Goal: Information Seeking & Learning: Find specific fact

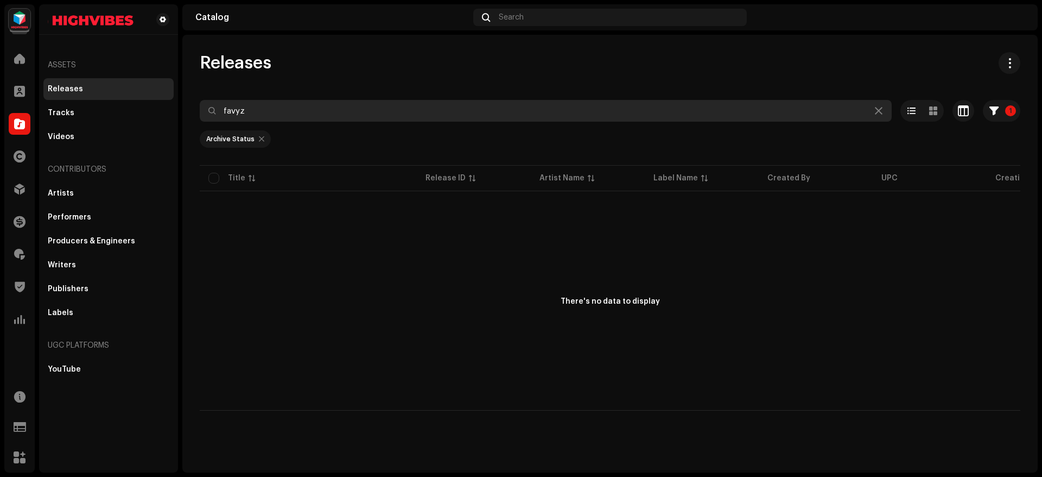
click at [262, 112] on input "favyz" at bounding box center [546, 111] width 692 height 22
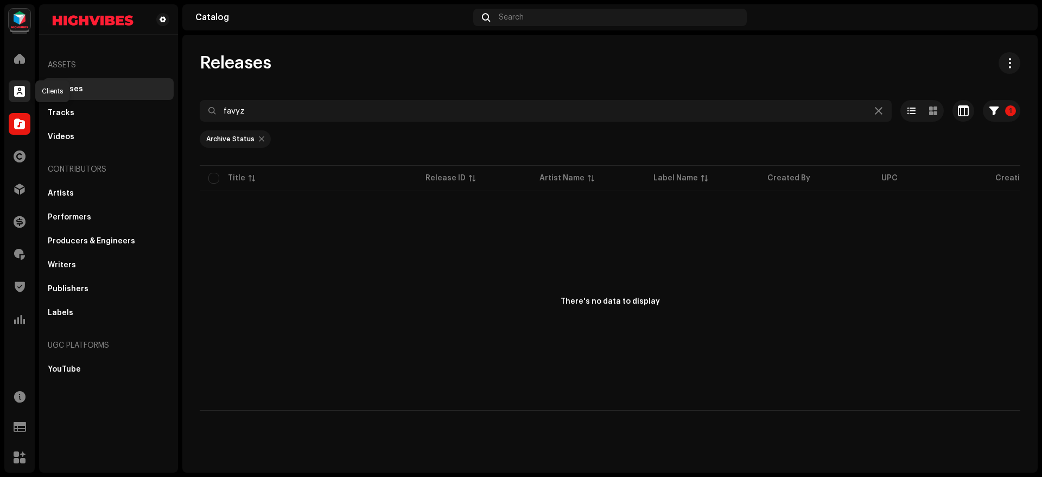
click at [27, 88] on div at bounding box center [20, 91] width 22 height 22
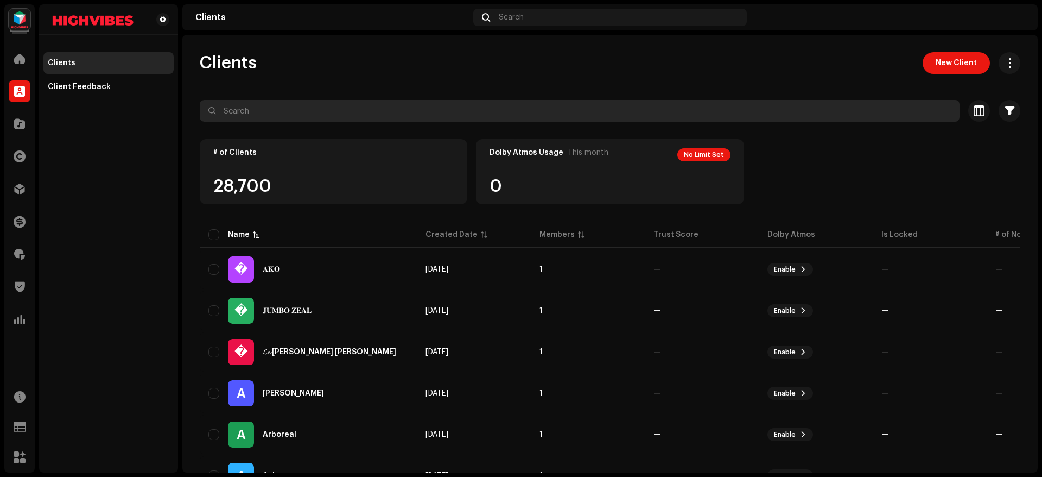
click at [286, 113] on input "text" at bounding box center [580, 111] width 760 height 22
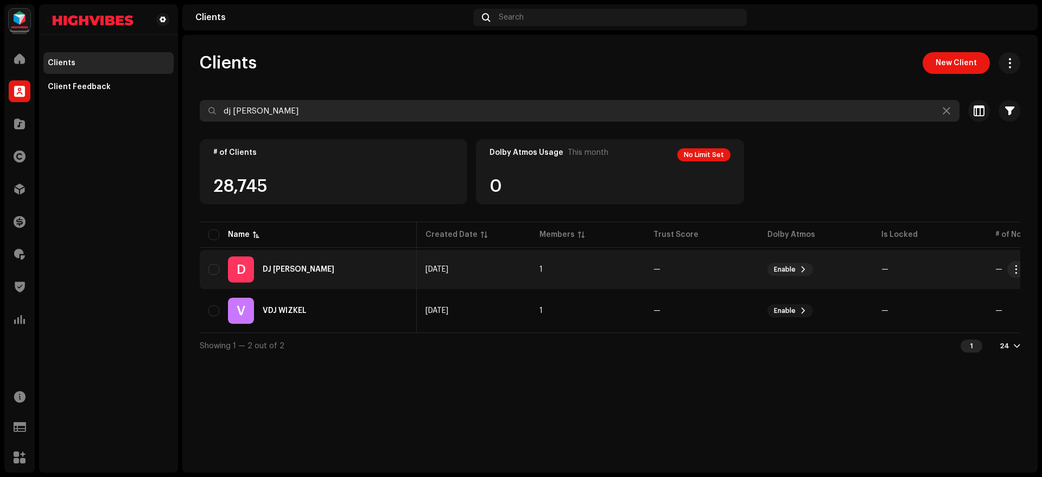
scroll to position [0, 80]
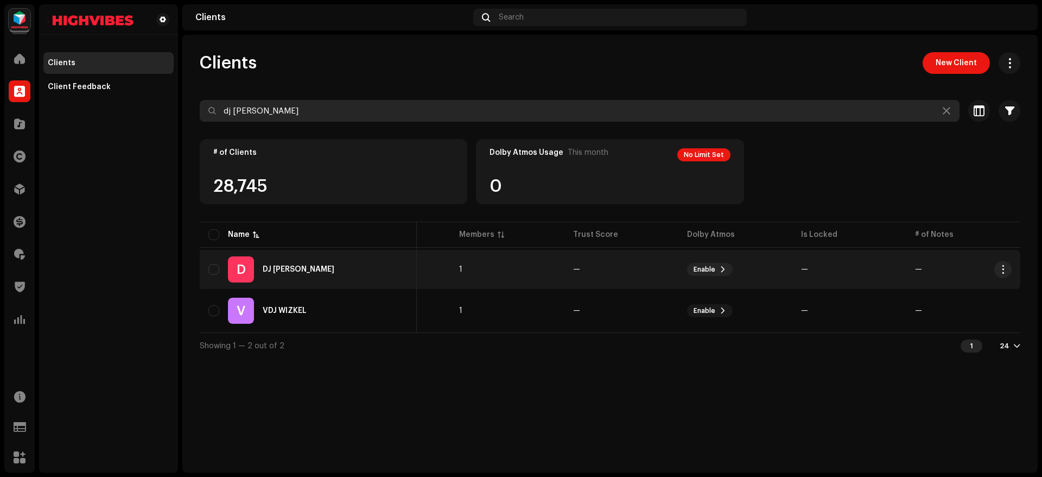
type input "dj [PERSON_NAME]"
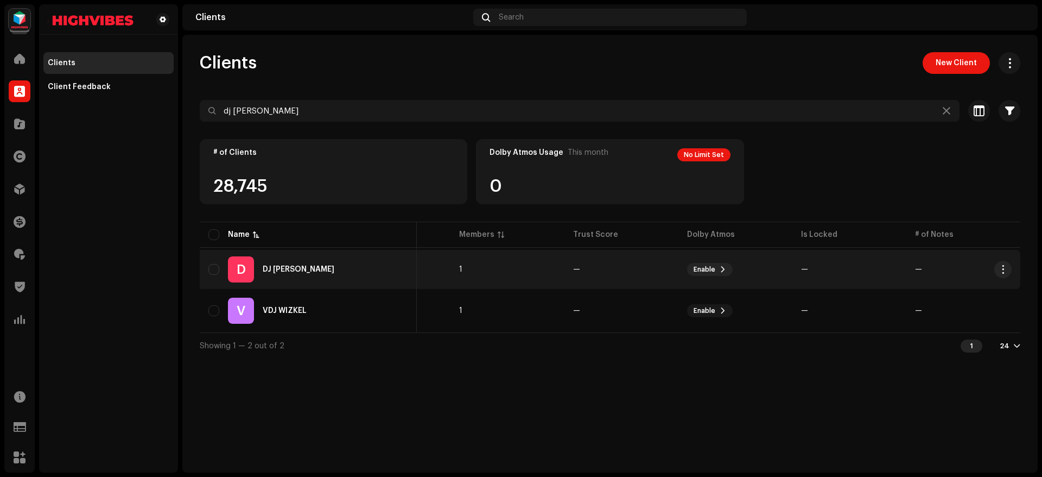
click at [368, 274] on div "D DJ [PERSON_NAME]" at bounding box center [308, 269] width 200 height 26
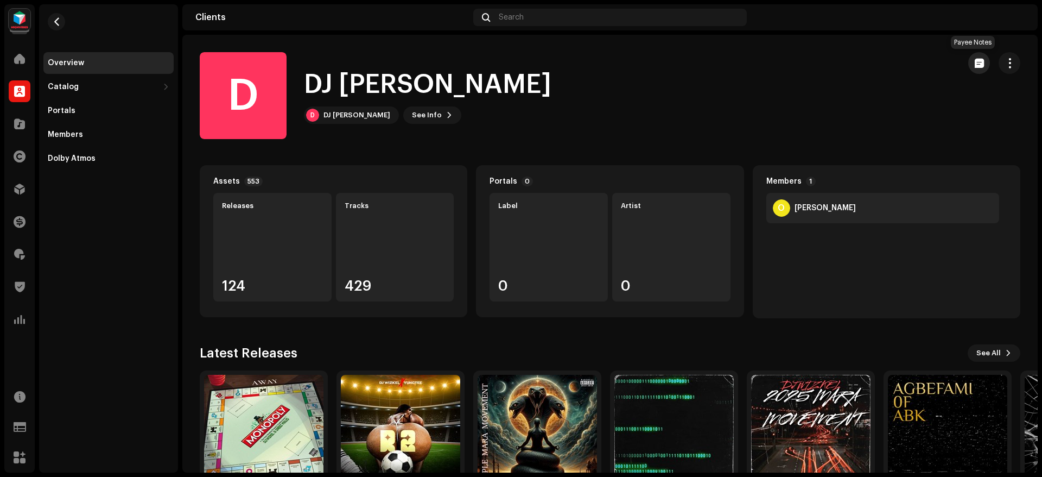
click at [968, 68] on button "button" at bounding box center [979, 63] width 22 height 22
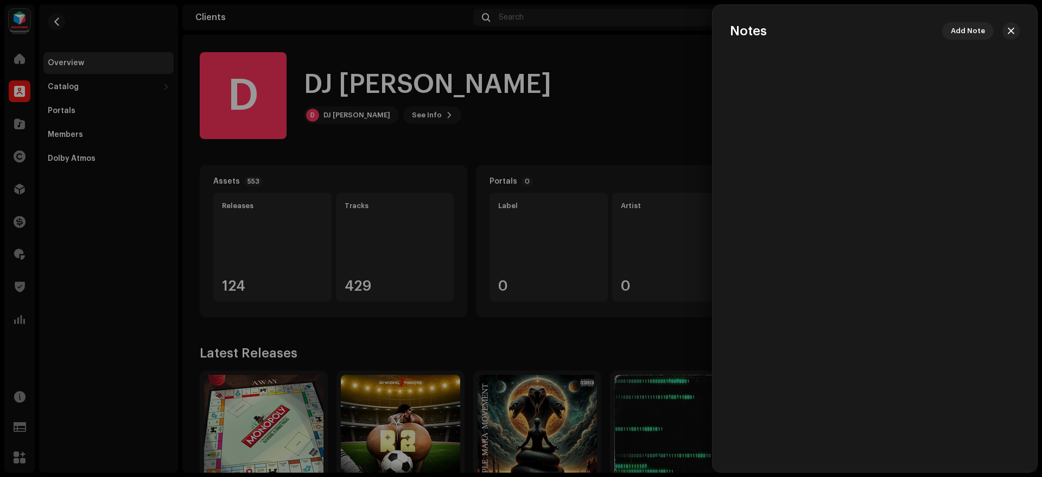
click at [664, 85] on div at bounding box center [521, 238] width 1042 height 477
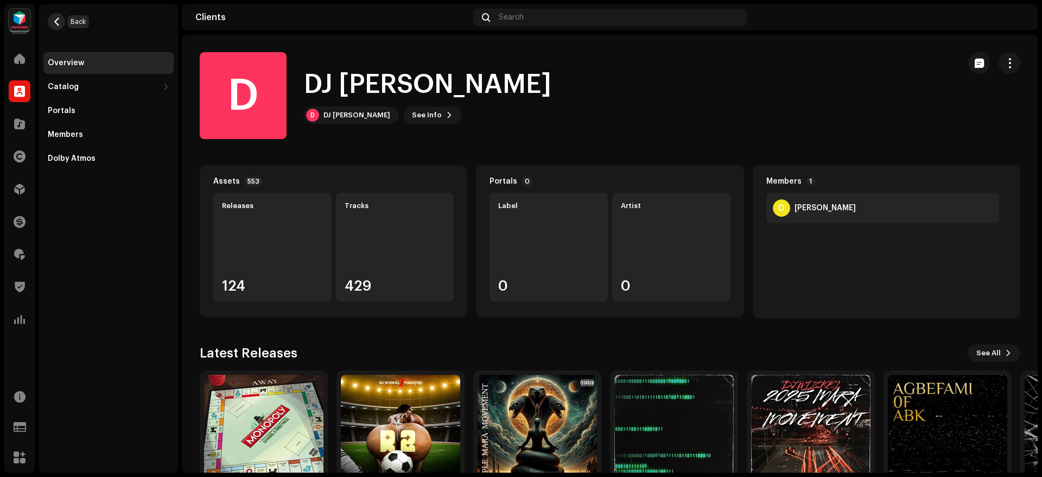
click at [58, 25] on span "button" at bounding box center [57, 21] width 8 height 9
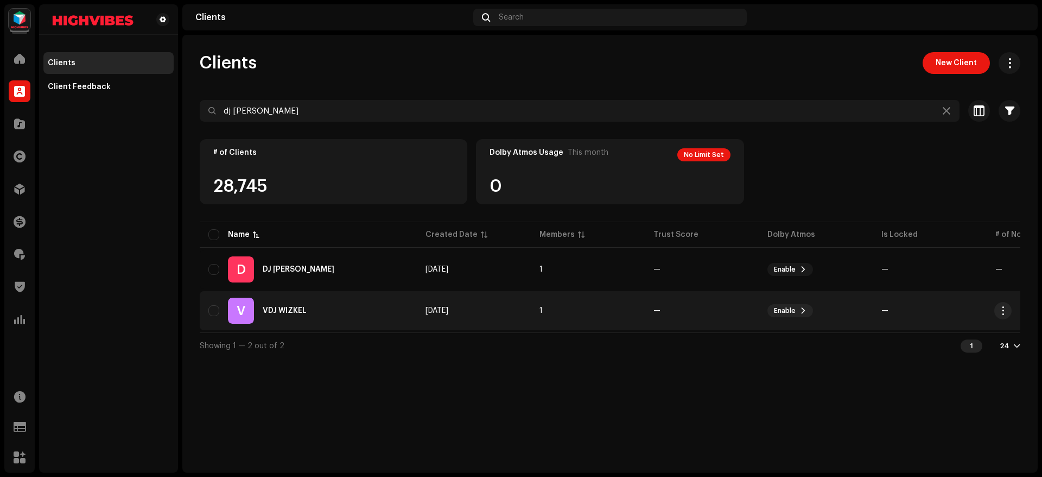
click at [271, 308] on div "VDJ WIZKEL" at bounding box center [285, 311] width 44 height 8
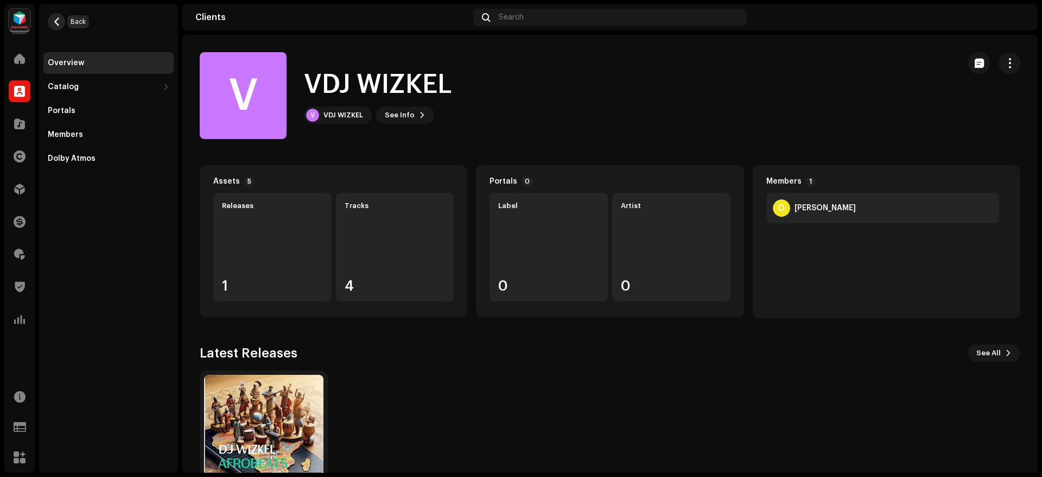
click at [57, 20] on span "button" at bounding box center [57, 21] width 8 height 9
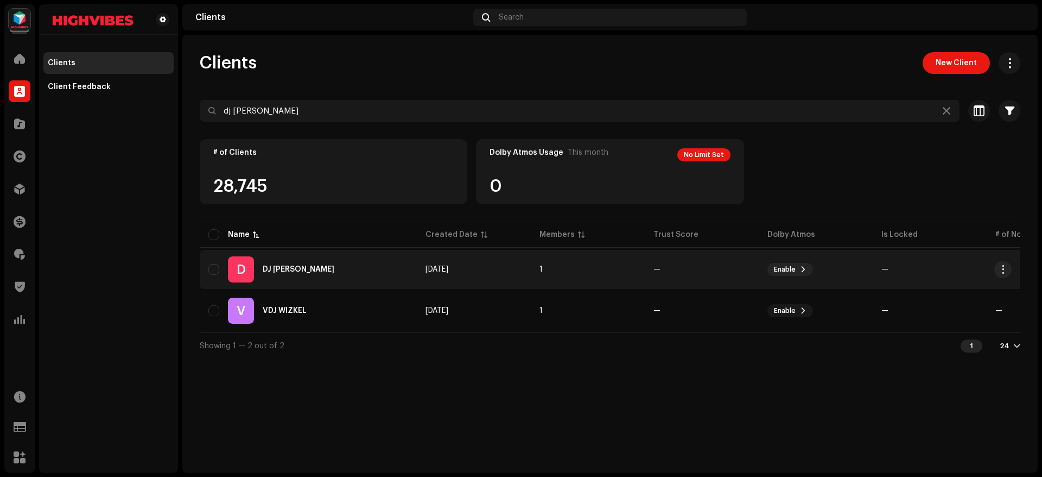
click at [284, 276] on div "D DJ [PERSON_NAME]" at bounding box center [308, 269] width 200 height 26
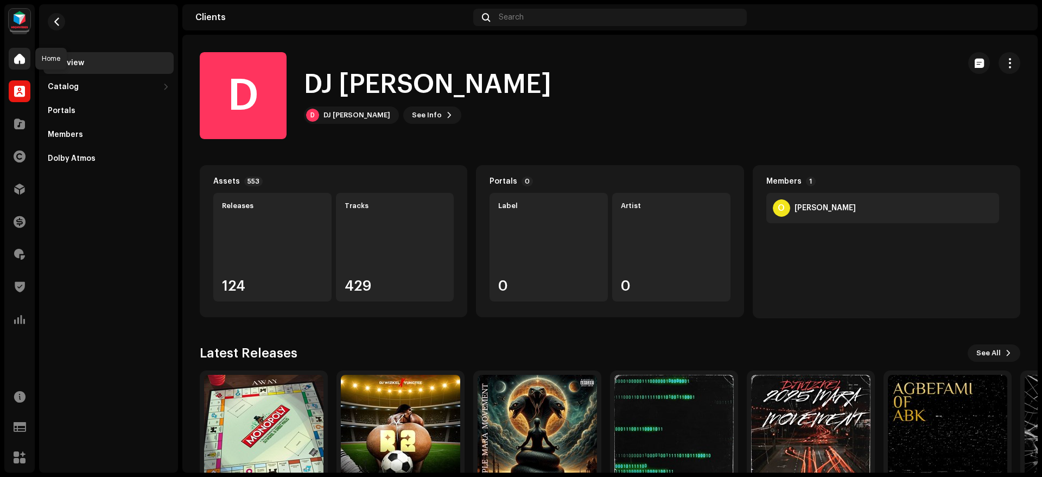
click at [18, 59] on span at bounding box center [19, 58] width 11 height 9
